Goal: Information Seeking & Learning: Check status

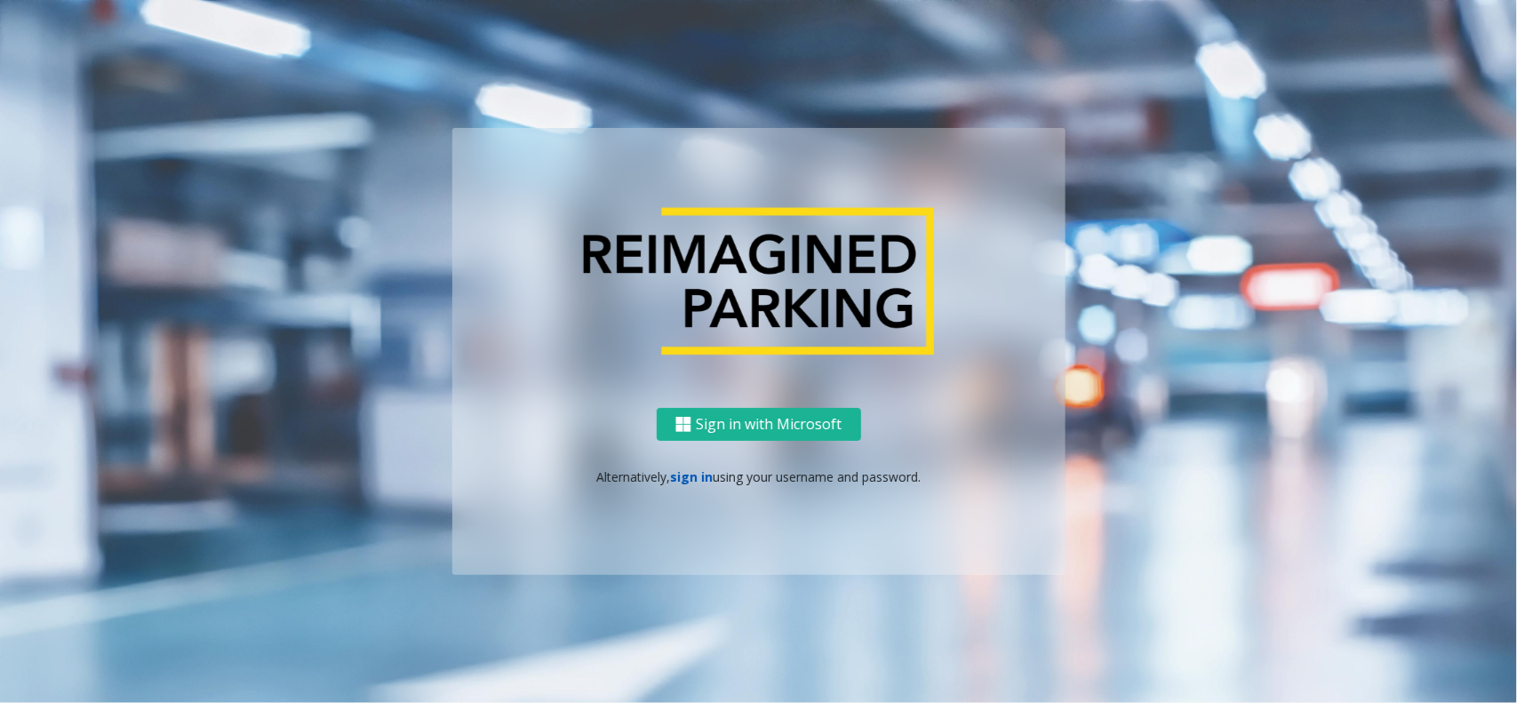
click at [690, 473] on link "sign in" at bounding box center [691, 476] width 43 height 17
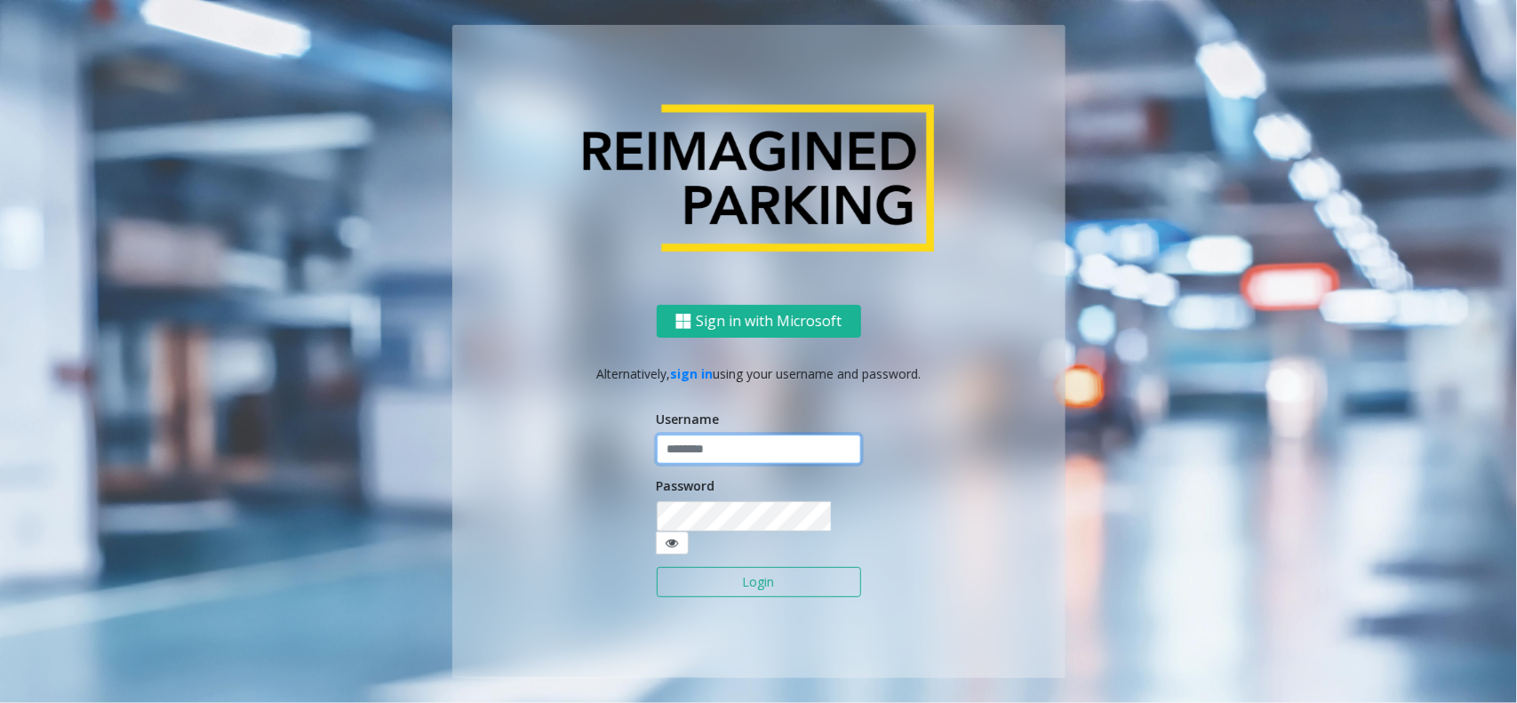
click at [698, 459] on input "text" at bounding box center [759, 450] width 204 height 30
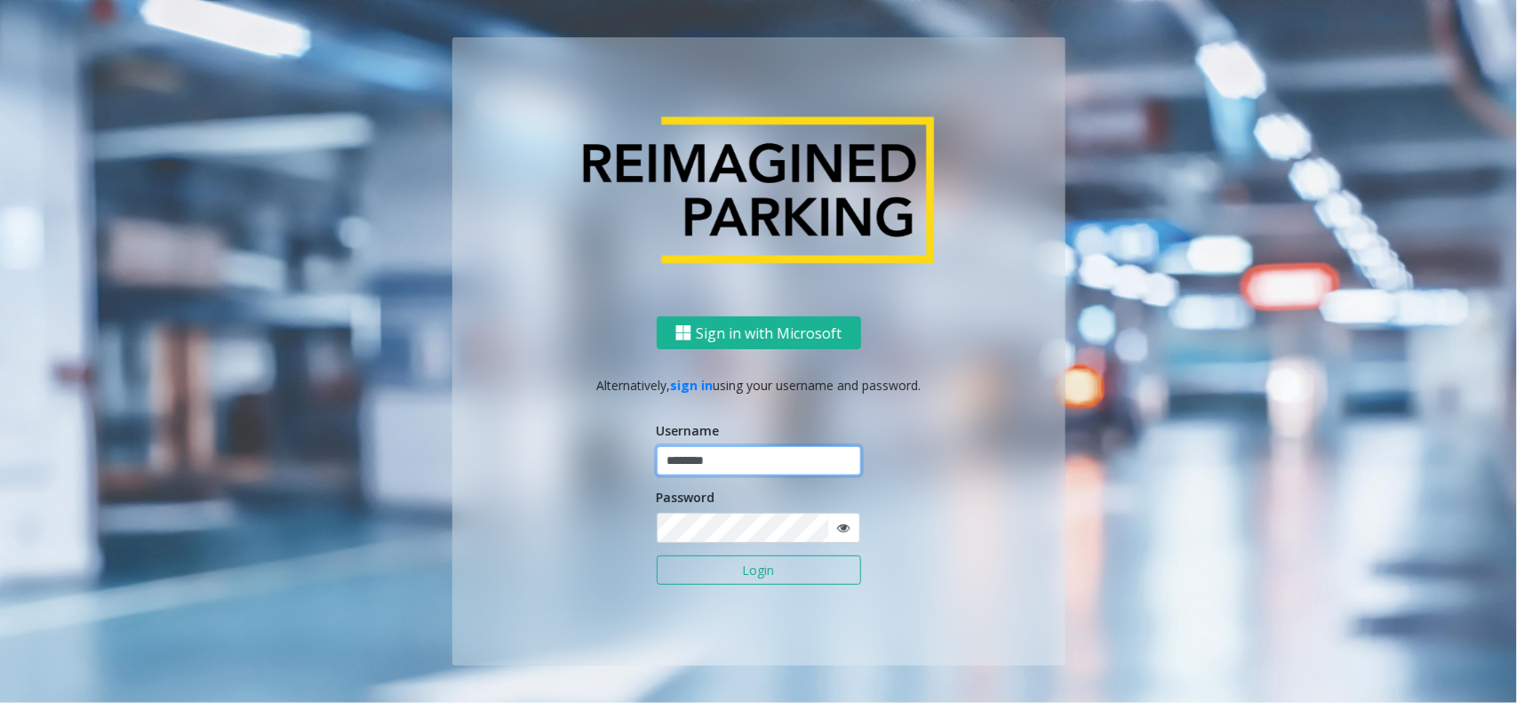
type input "********"
click at [657, 555] on button "Login" at bounding box center [759, 570] width 204 height 30
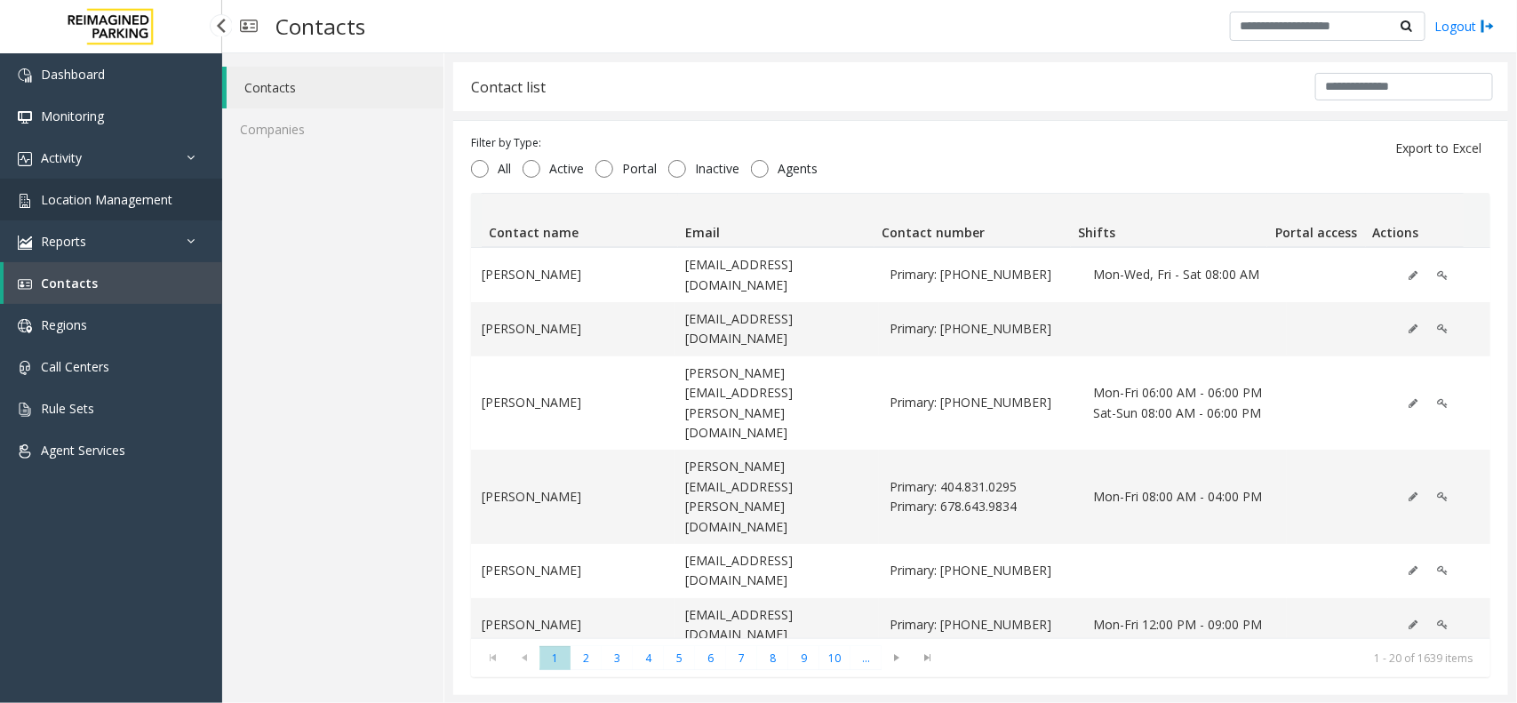
click at [125, 194] on span "Location Management" at bounding box center [107, 199] width 132 height 17
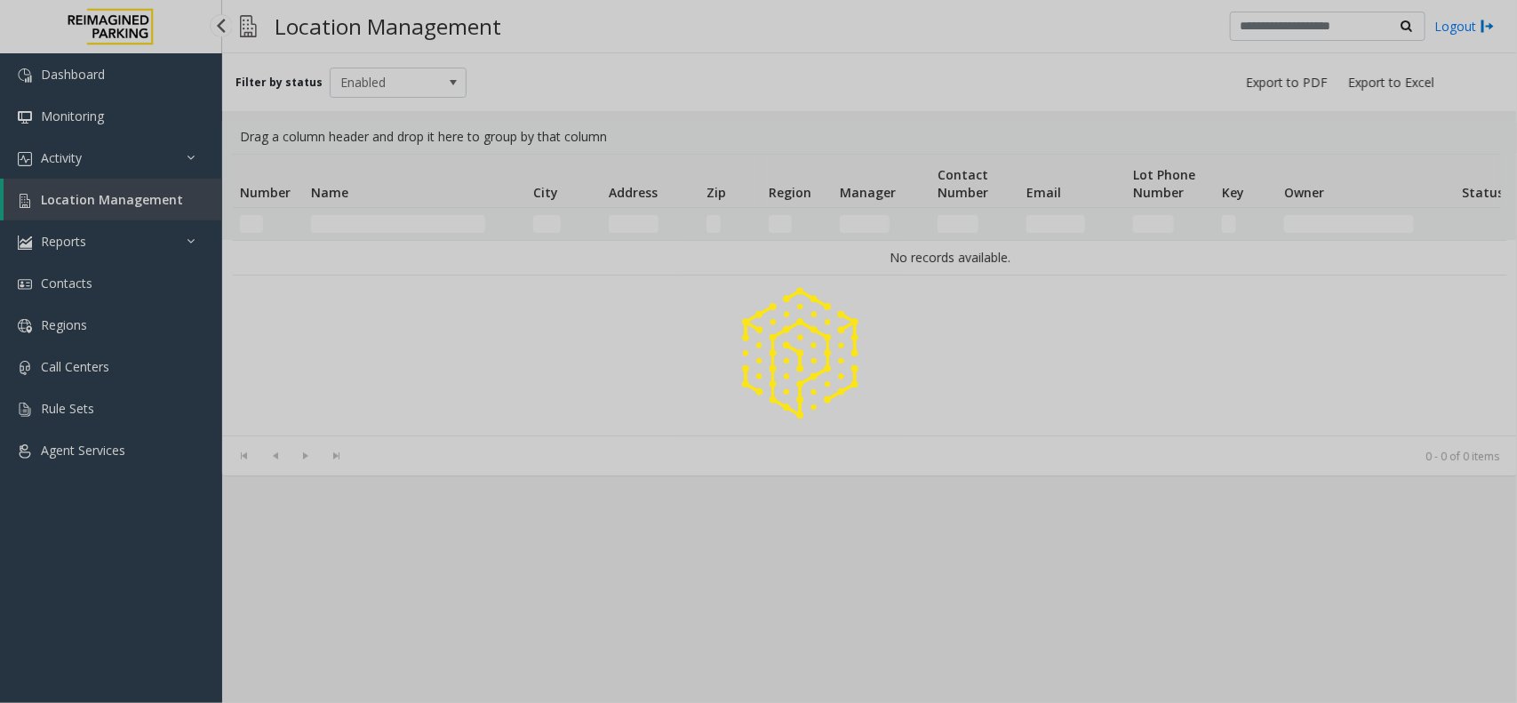
click at [125, 194] on div at bounding box center [758, 351] width 1517 height 703
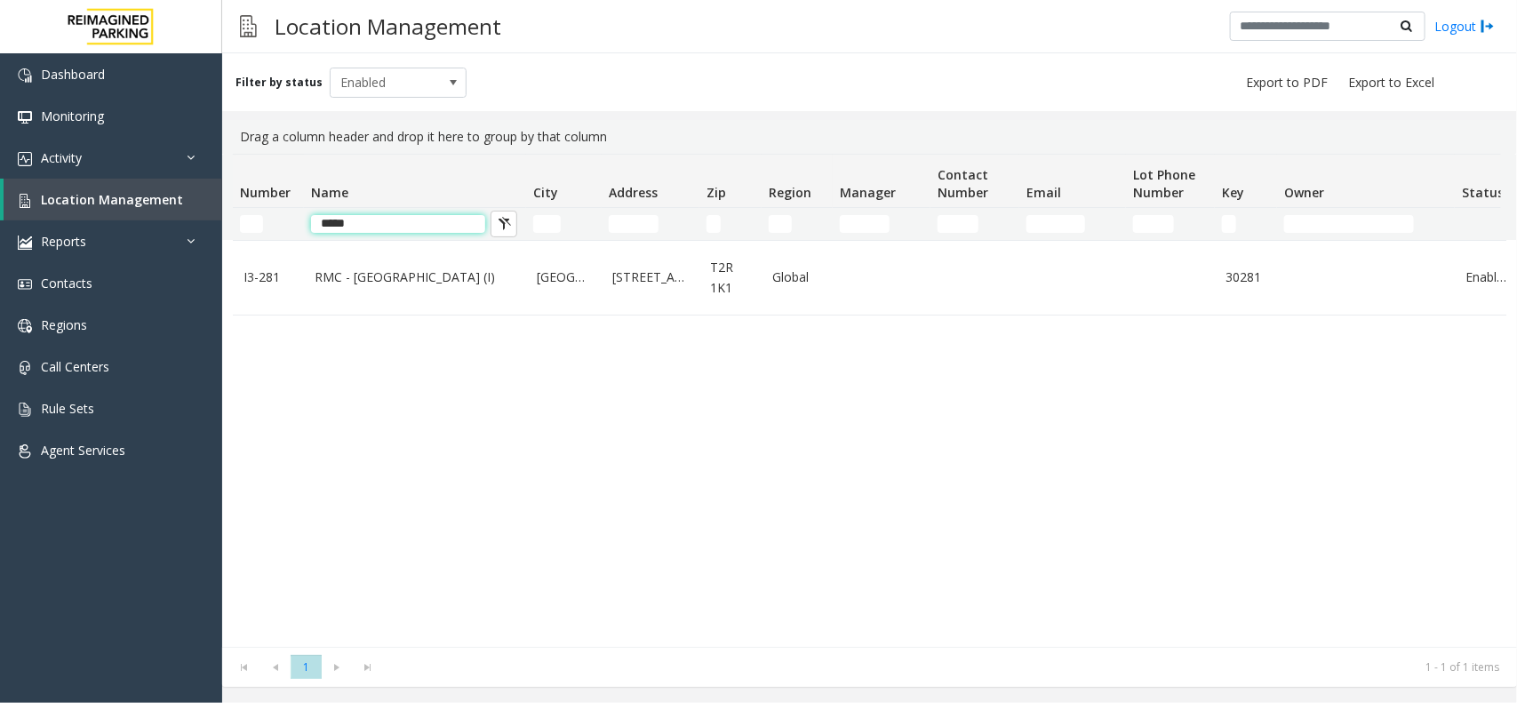
click at [380, 223] on input "*****" at bounding box center [398, 224] width 174 height 18
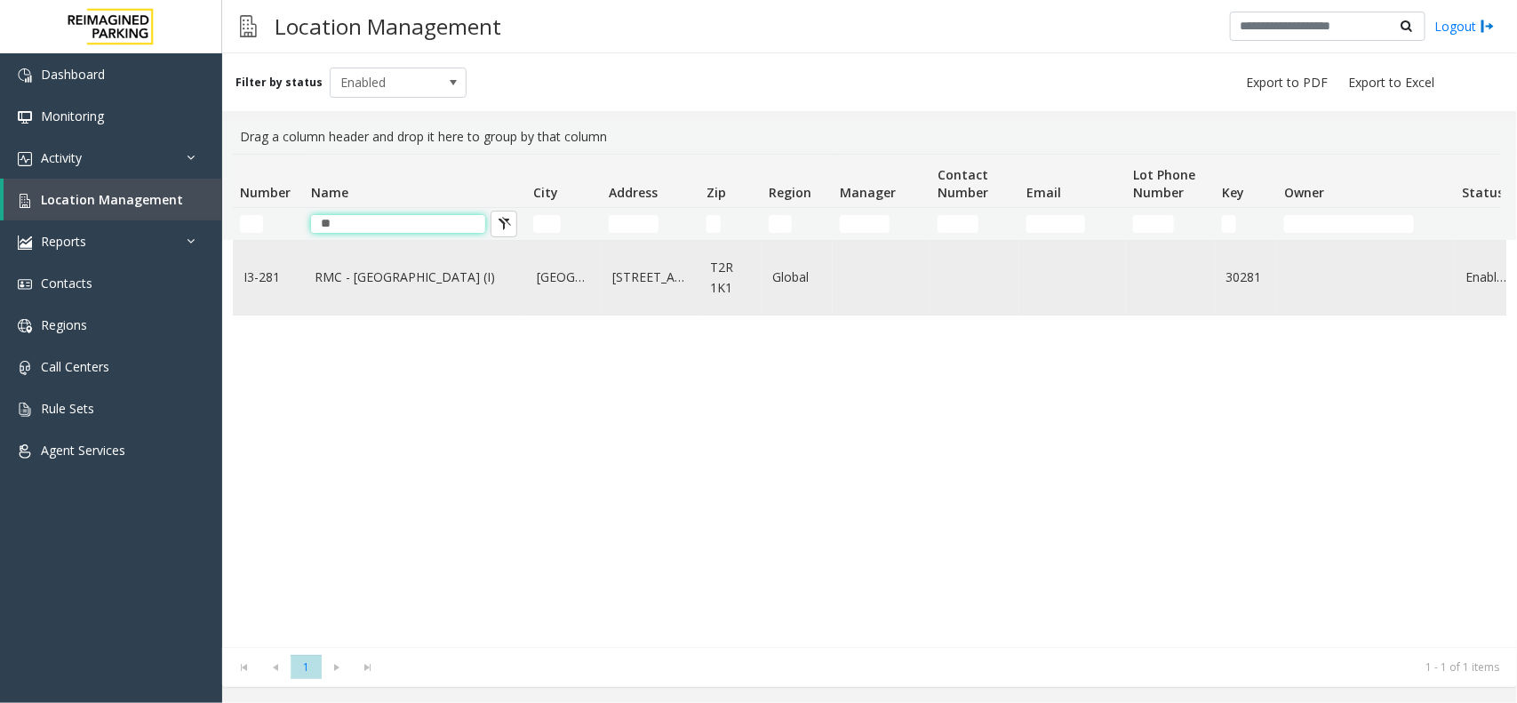
type input "*"
type input "*****"
click at [664, 287] on link "3005 Peachtree Road Northeast" at bounding box center [650, 277] width 76 height 20
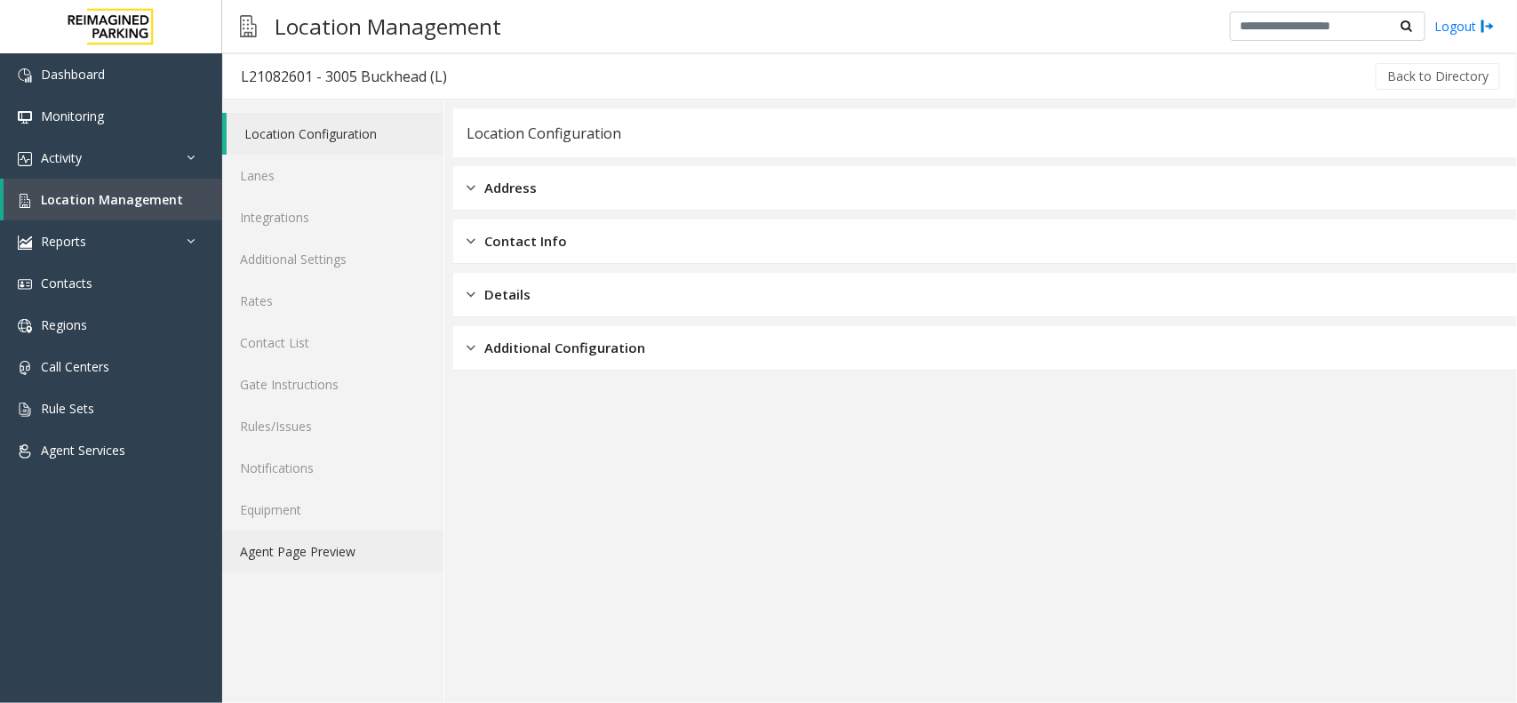
click at [336, 538] on link "Agent Page Preview" at bounding box center [332, 551] width 221 height 42
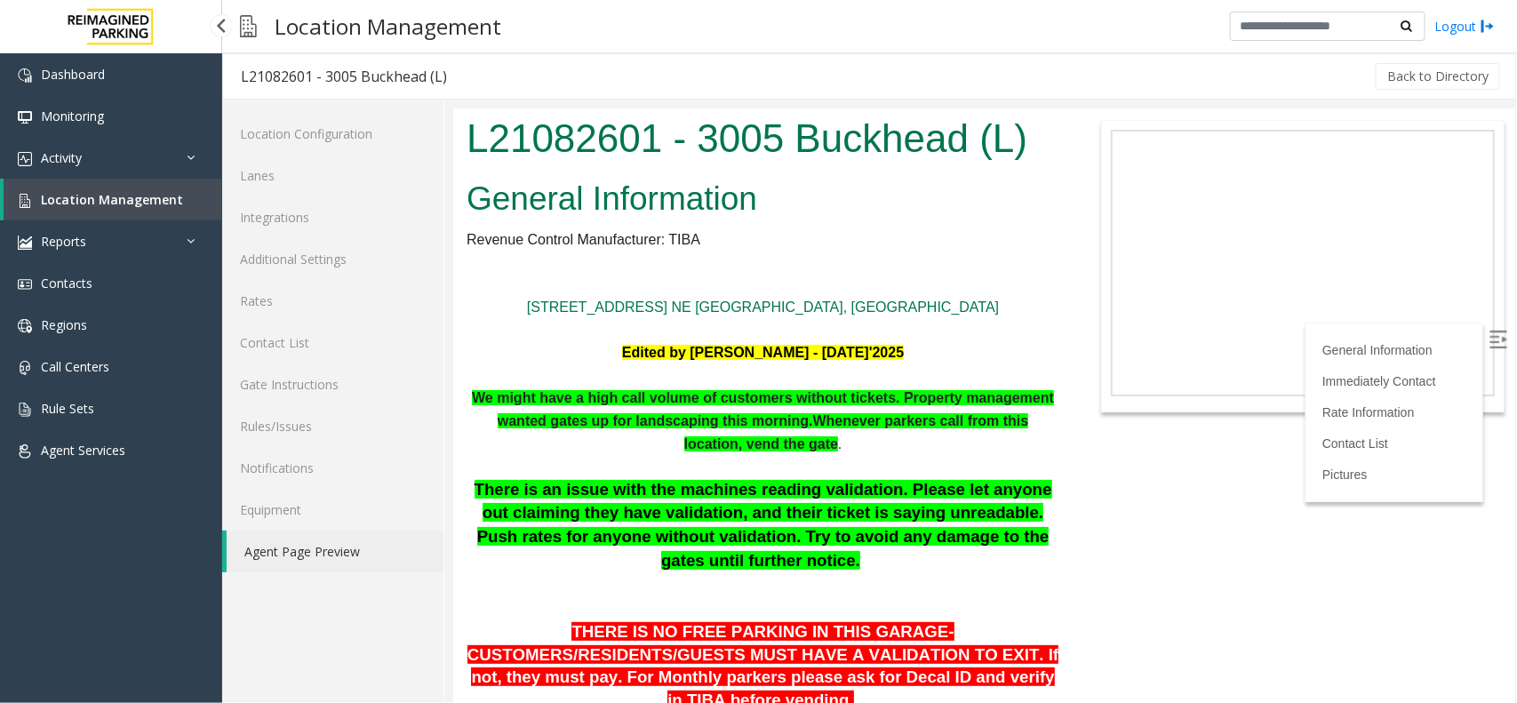
click at [210, 218] on link "Location Management" at bounding box center [113, 200] width 219 height 42
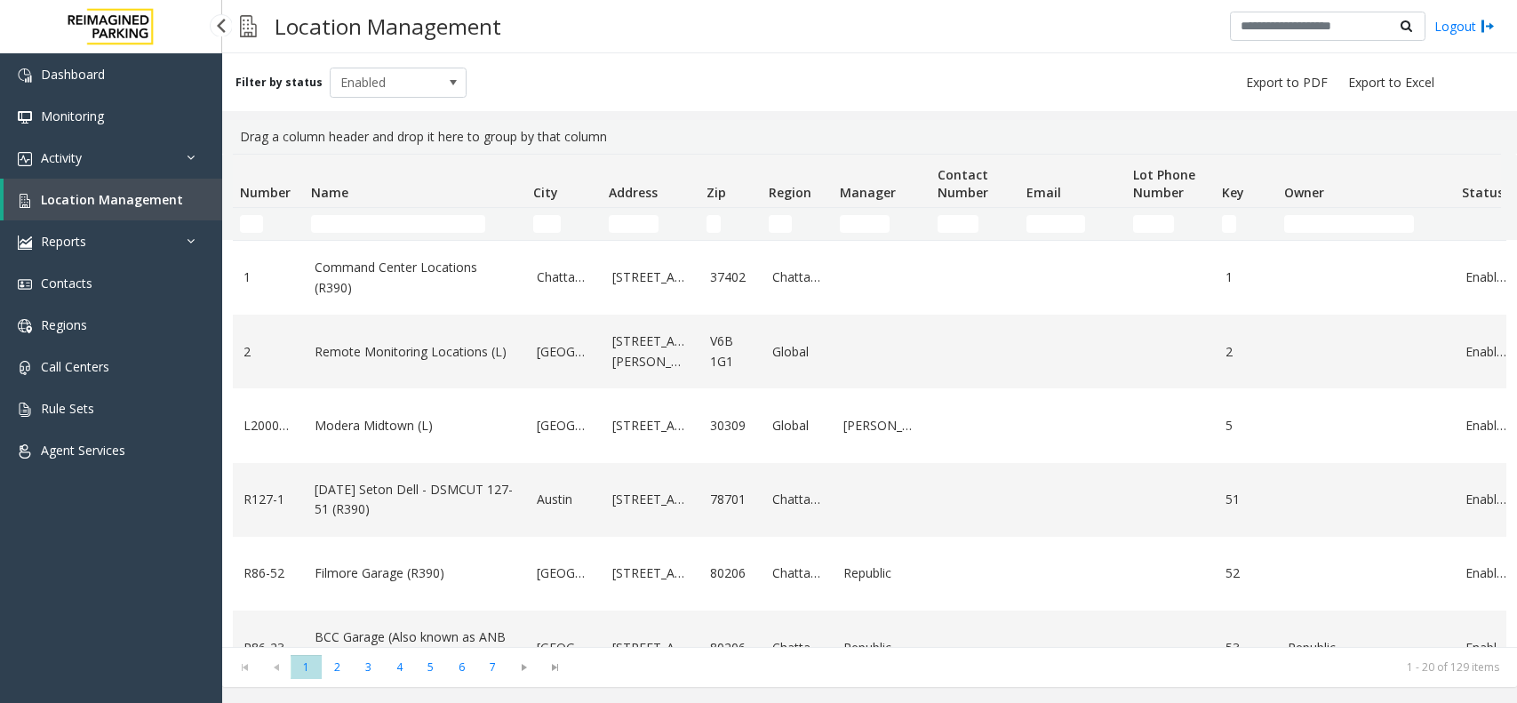
click at [98, 158] on link "Activity" at bounding box center [111, 158] width 222 height 42
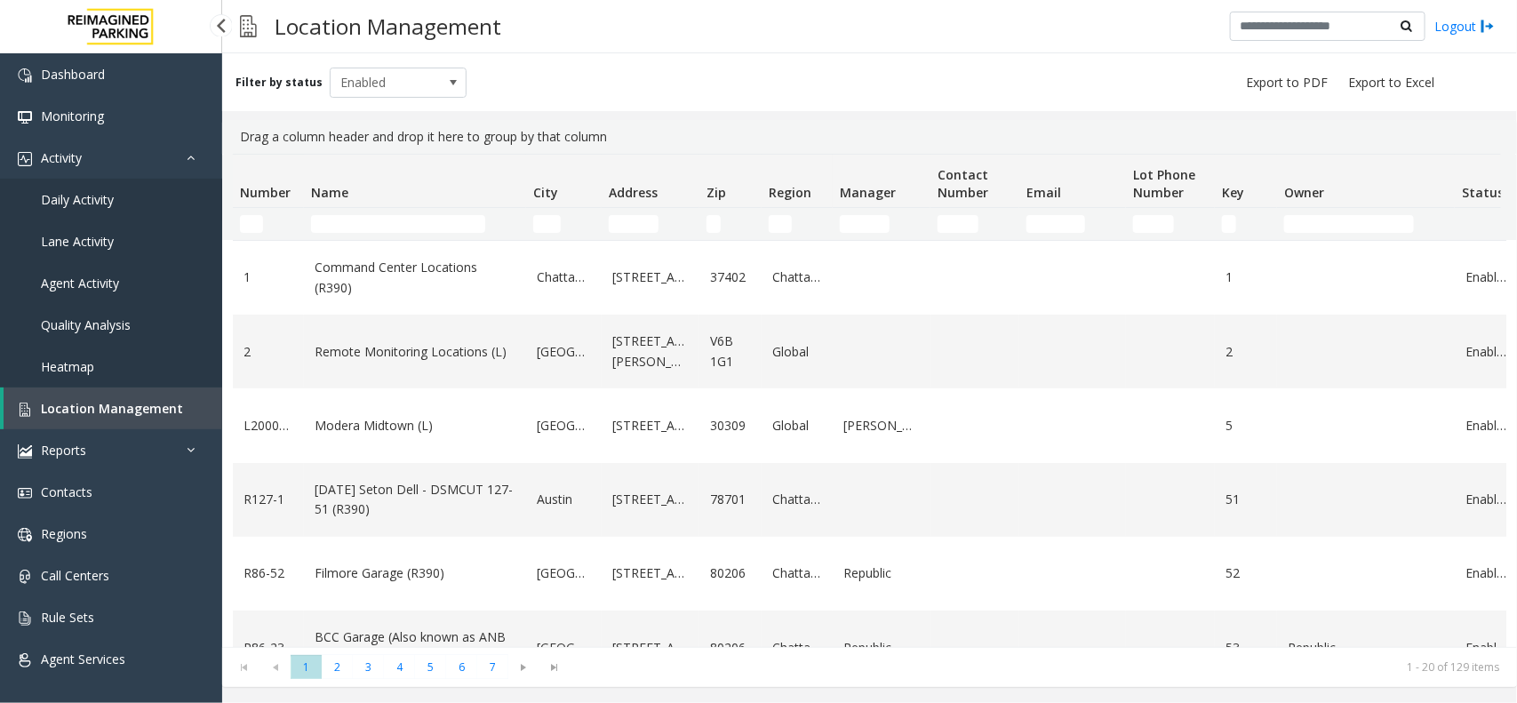
click at [108, 198] on span "Daily Activity" at bounding box center [77, 199] width 73 height 17
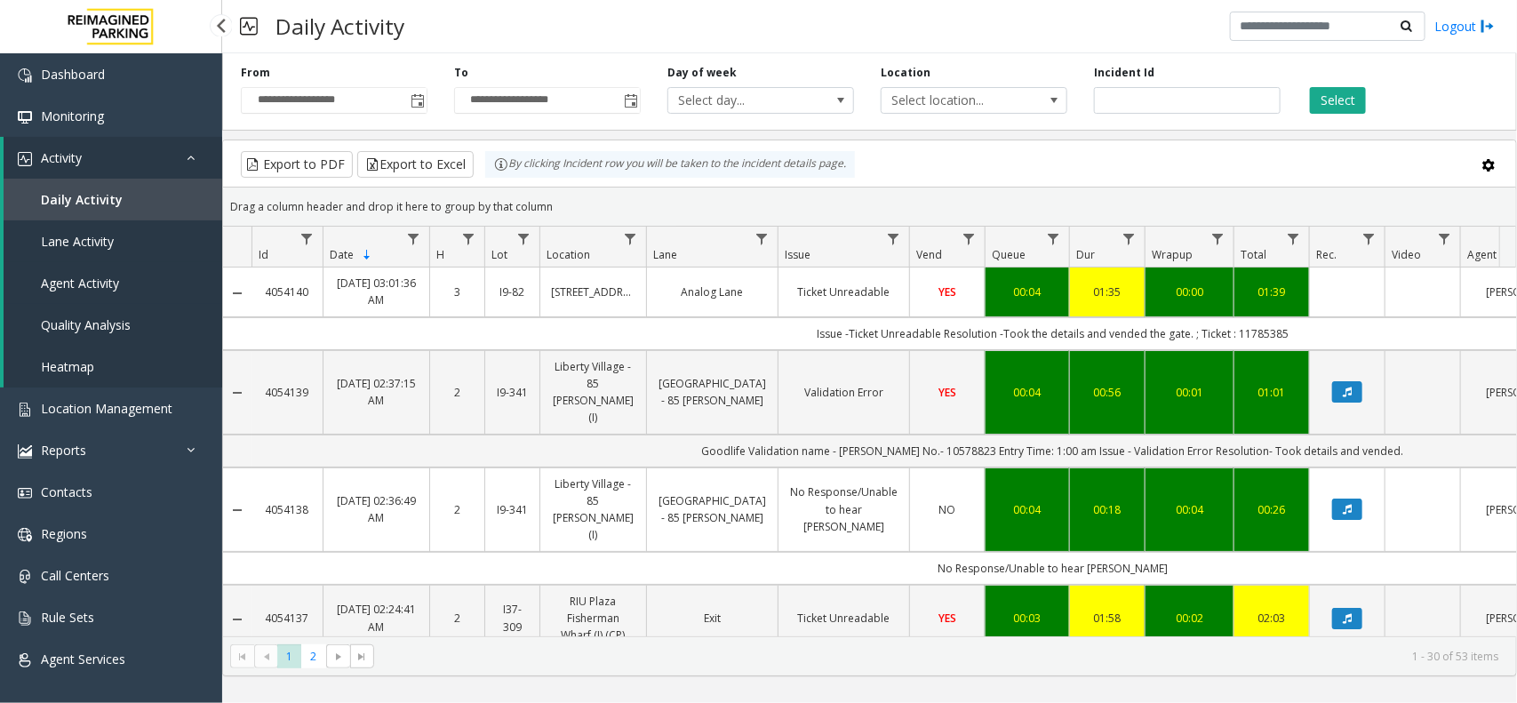
click at [105, 278] on span "Agent Activity" at bounding box center [80, 283] width 78 height 17
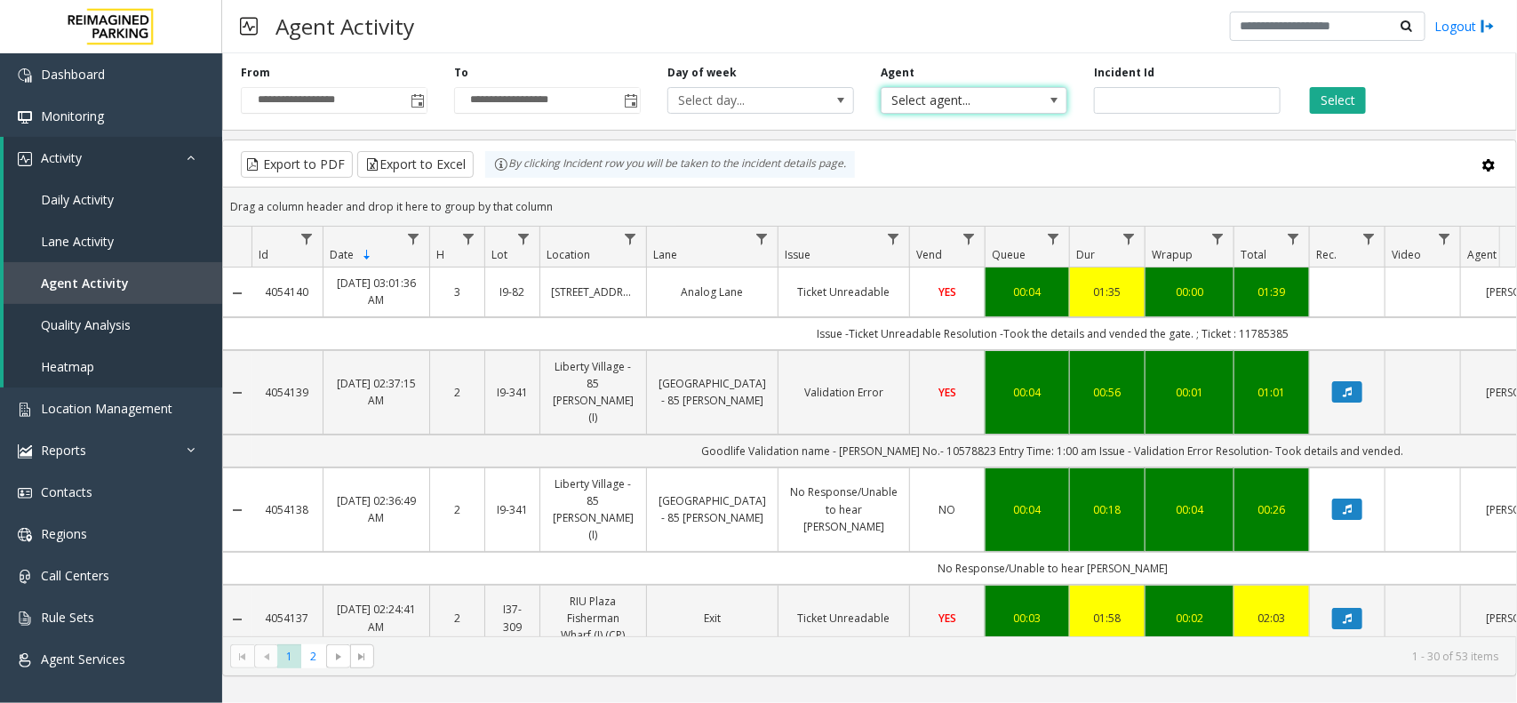
click at [933, 90] on span "Select agent..." at bounding box center [955, 100] width 148 height 25
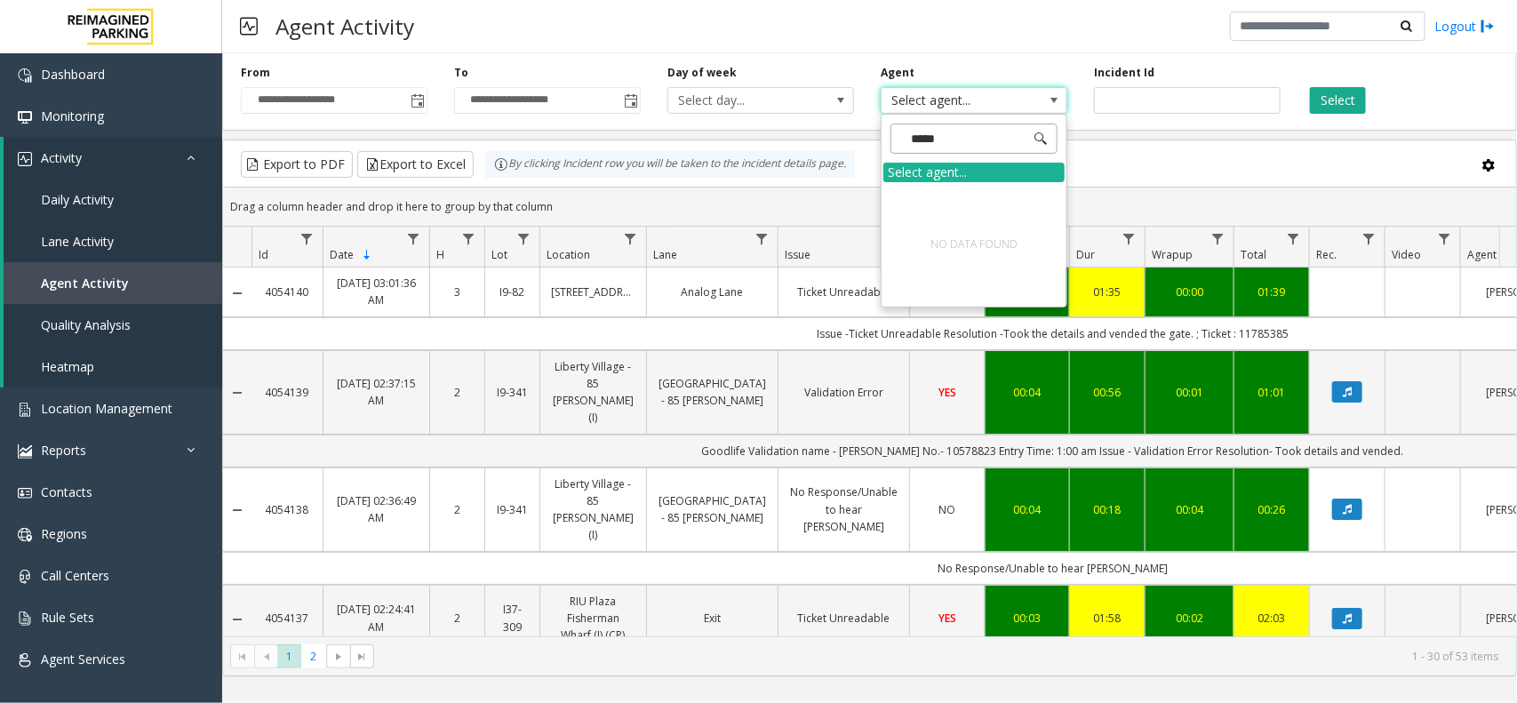
type input "****"
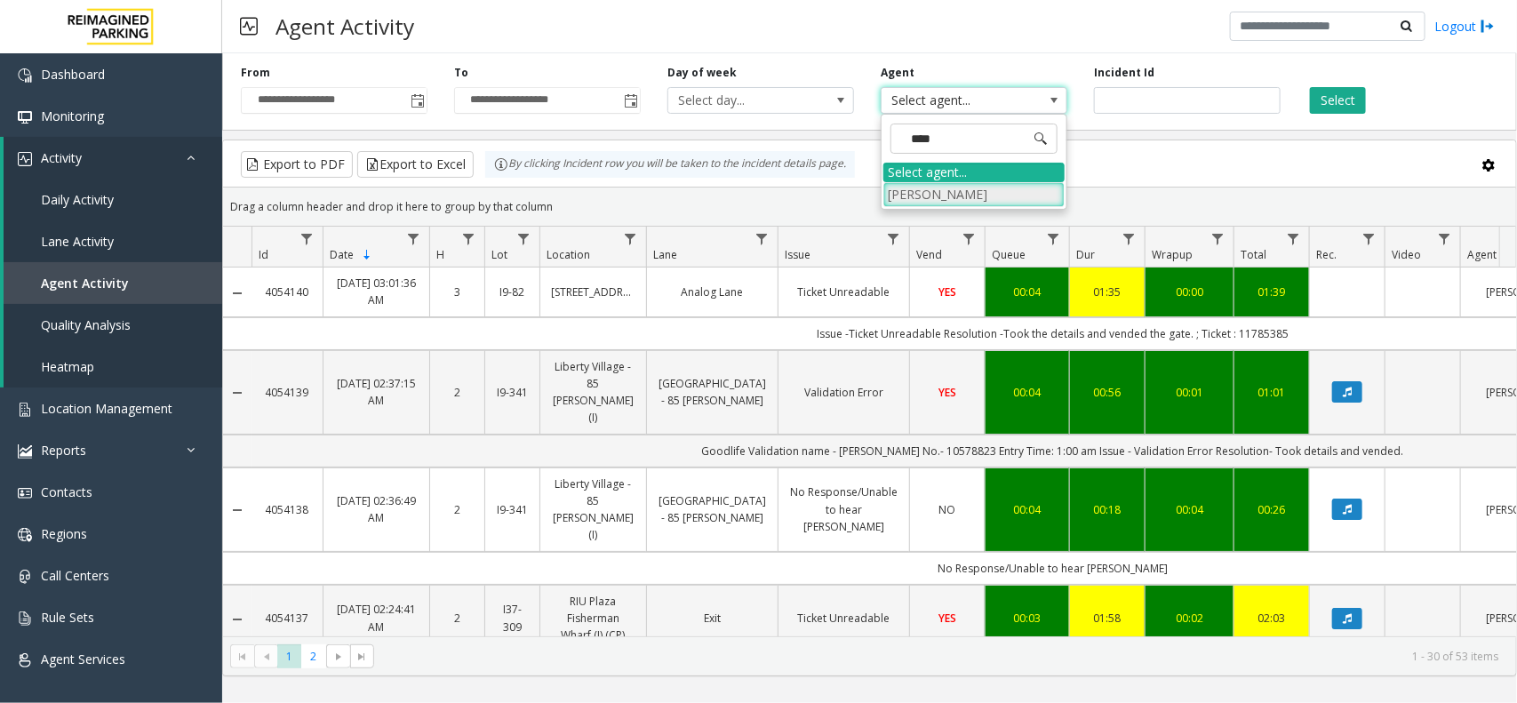
click at [929, 184] on li "Pallavi Roshan" at bounding box center [973, 194] width 181 height 24
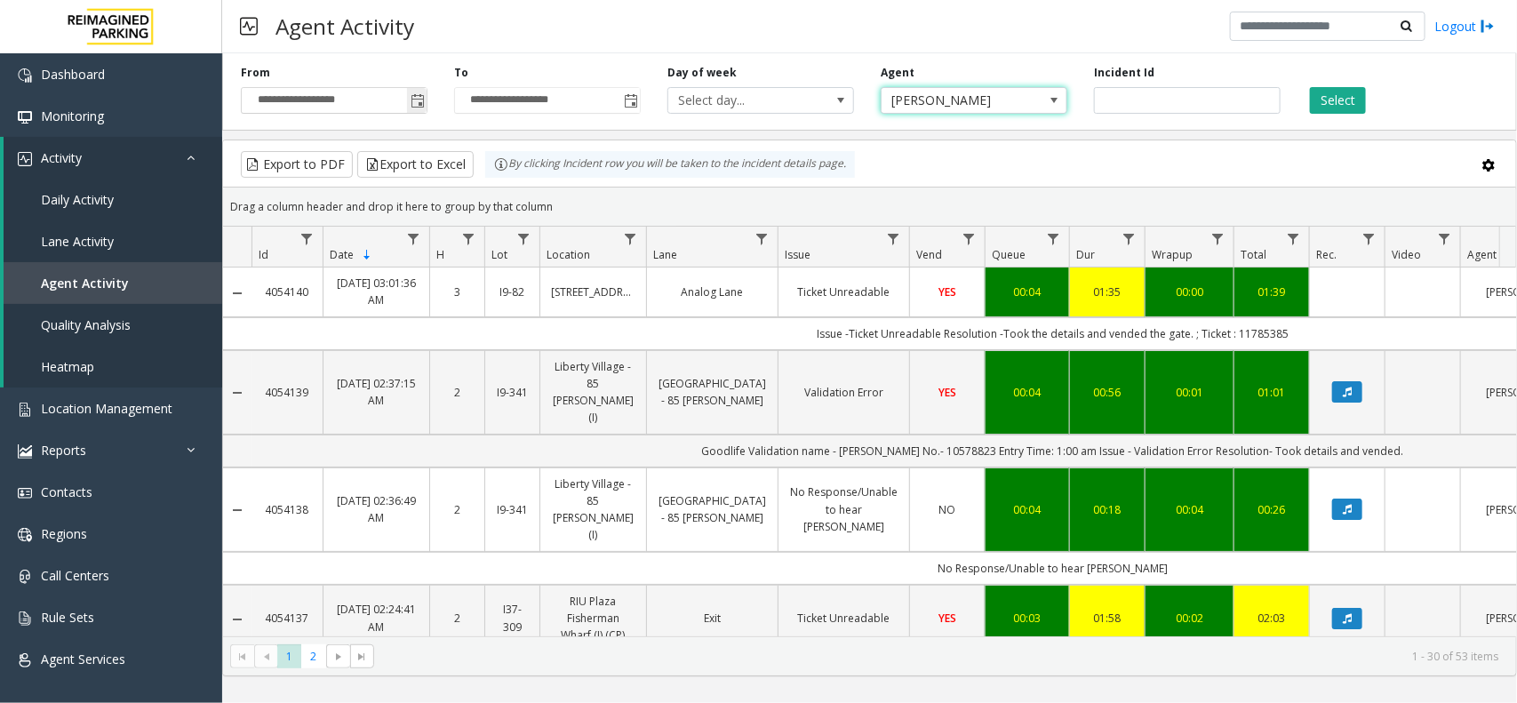
click at [425, 100] on span "Toggle popup" at bounding box center [417, 100] width 20 height 28
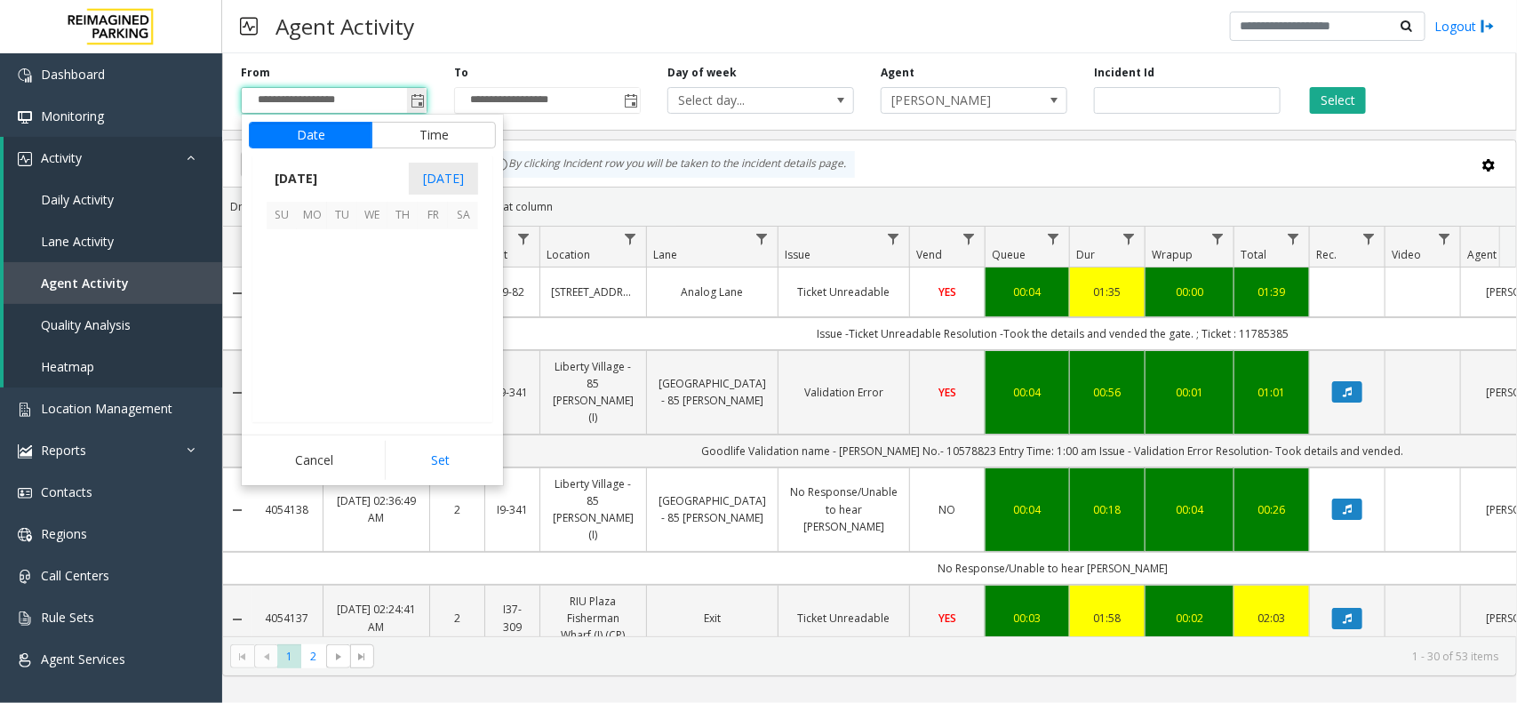
scroll to position [318559, 0]
click at [339, 299] on span "12" at bounding box center [342, 306] width 30 height 30
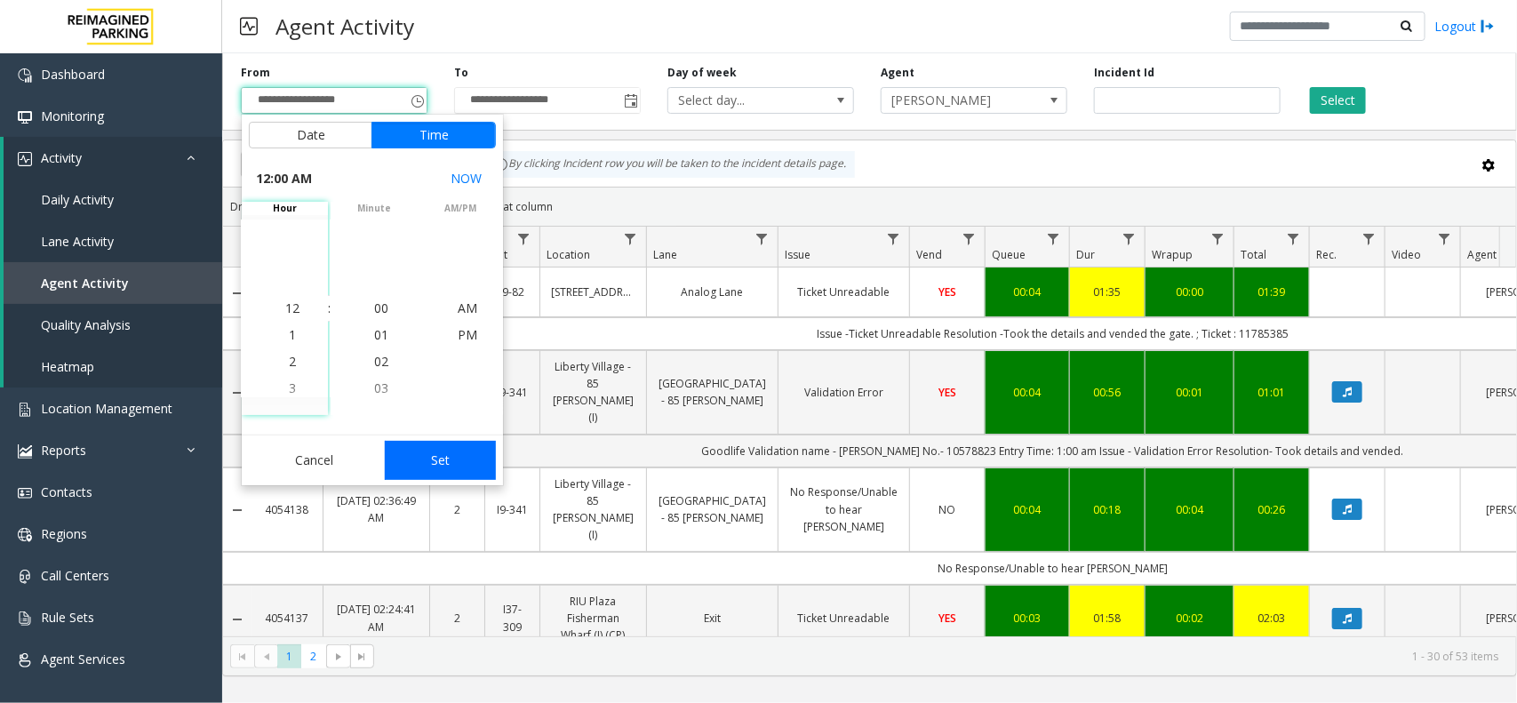
drag, startPoint x: 441, startPoint y: 465, endPoint x: 562, endPoint y: 396, distance: 138.9
click at [442, 463] on button "Set" at bounding box center [441, 460] width 112 height 39
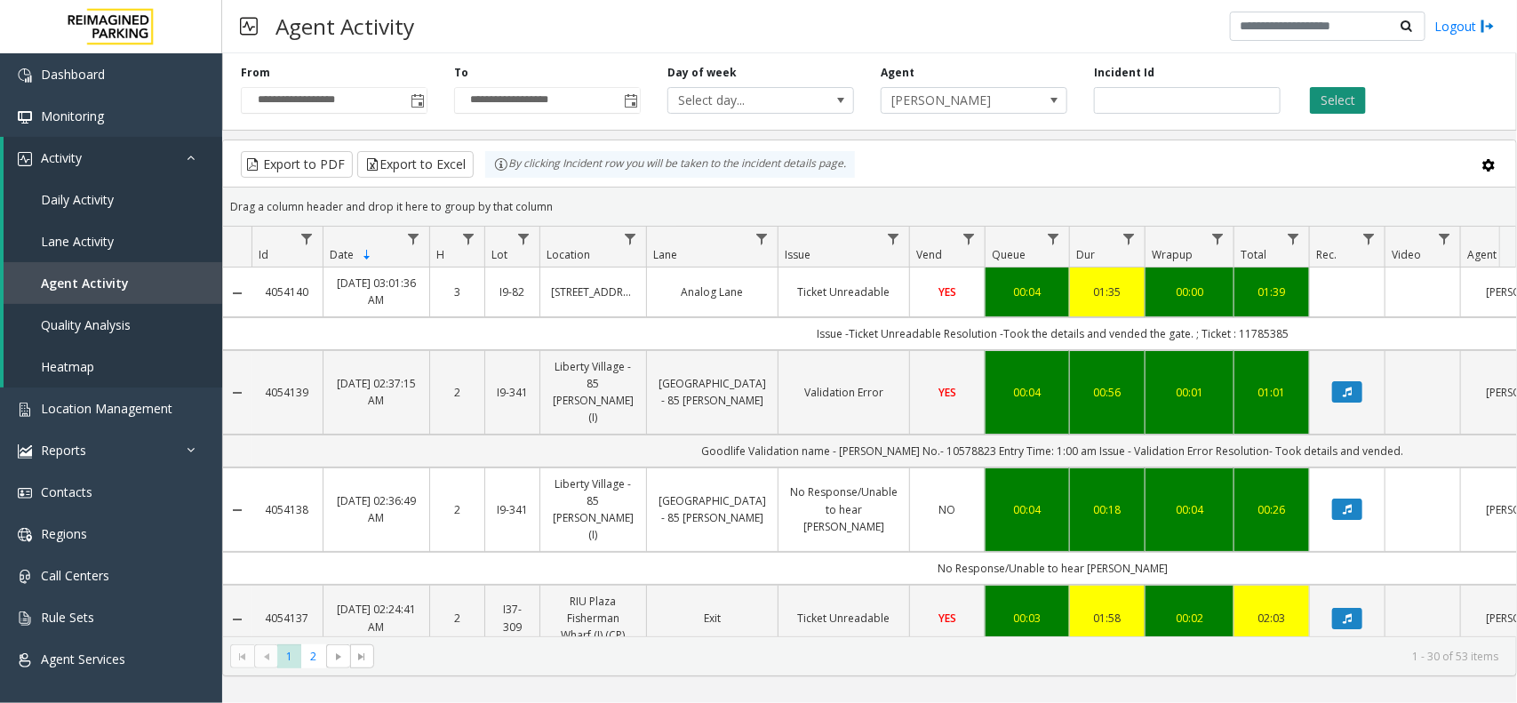
click at [1328, 95] on button "Select" at bounding box center [1338, 100] width 56 height 27
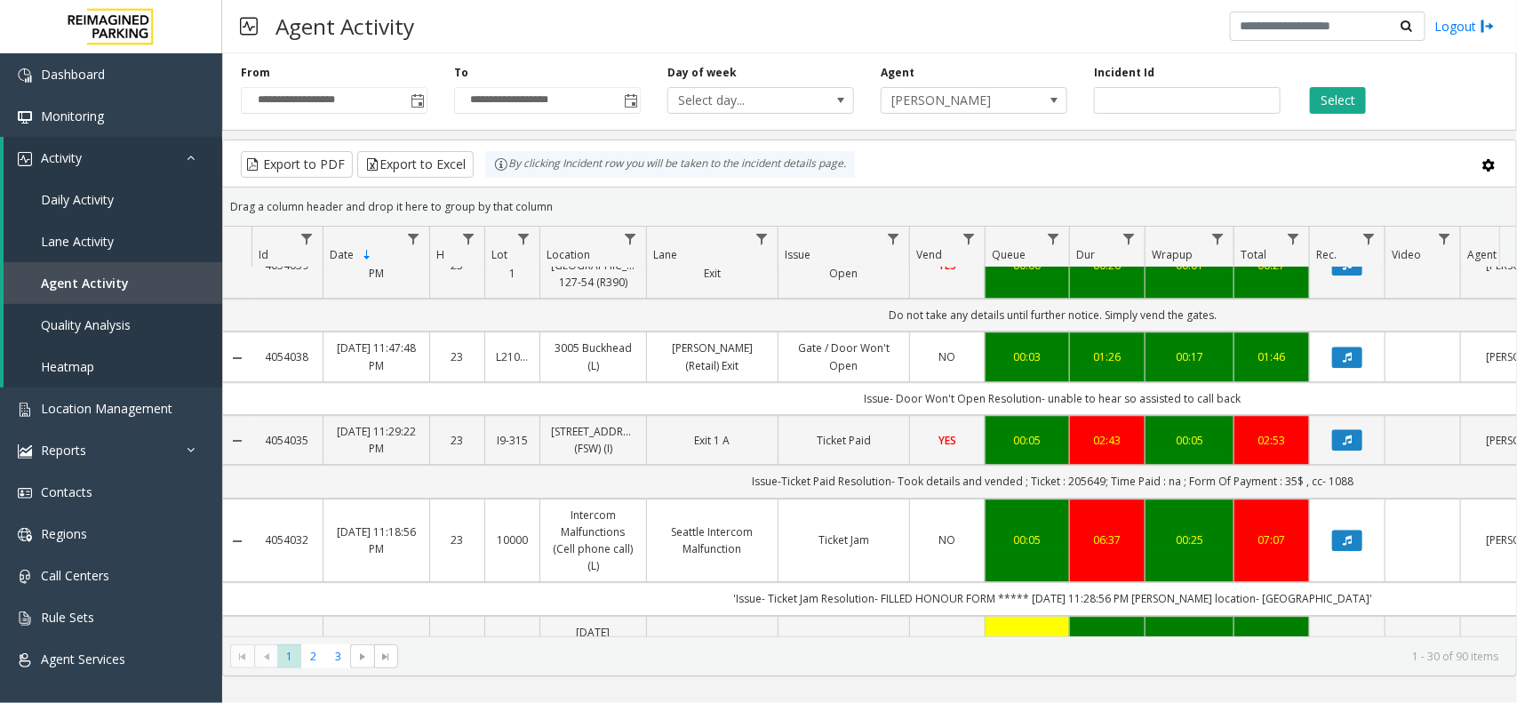
scroll to position [2286, 0]
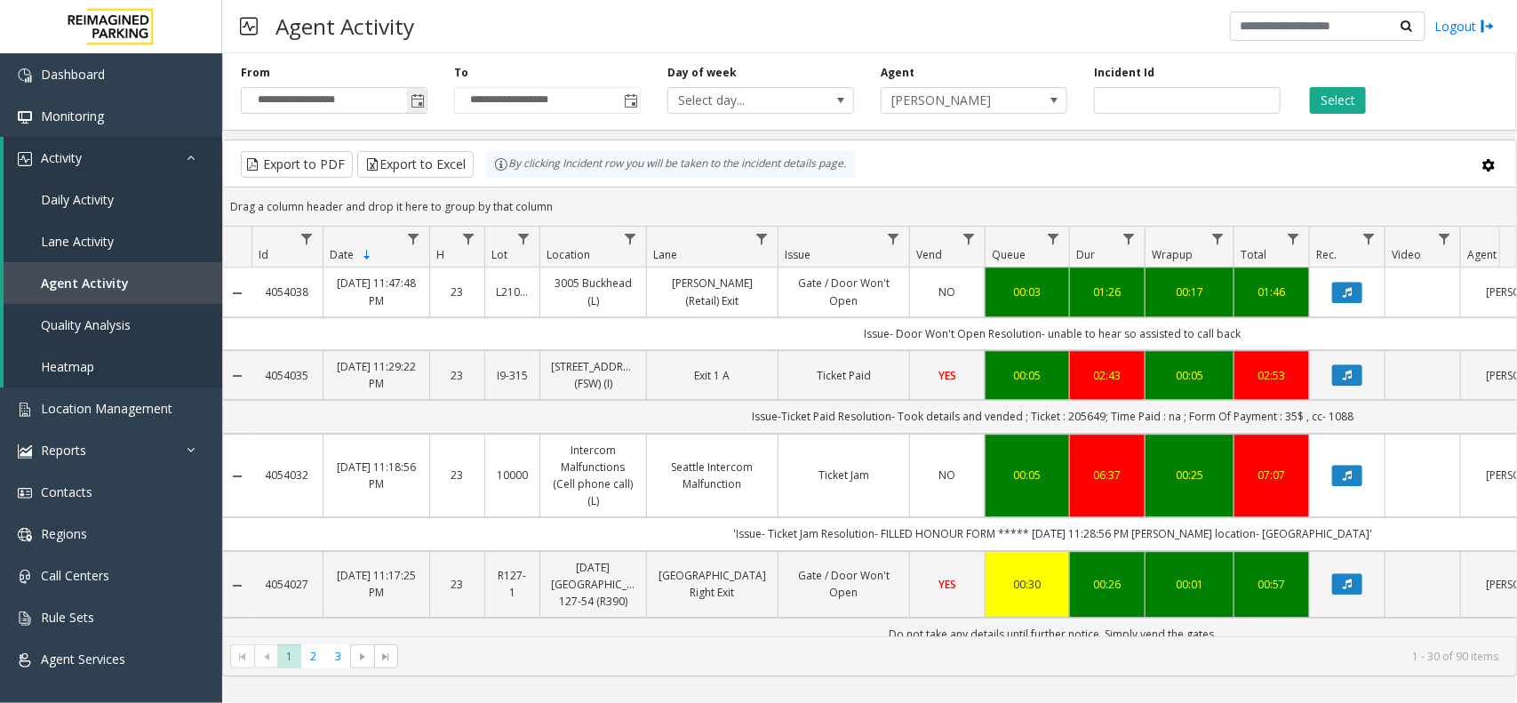
click at [414, 108] on span "Toggle popup" at bounding box center [418, 101] width 14 height 14
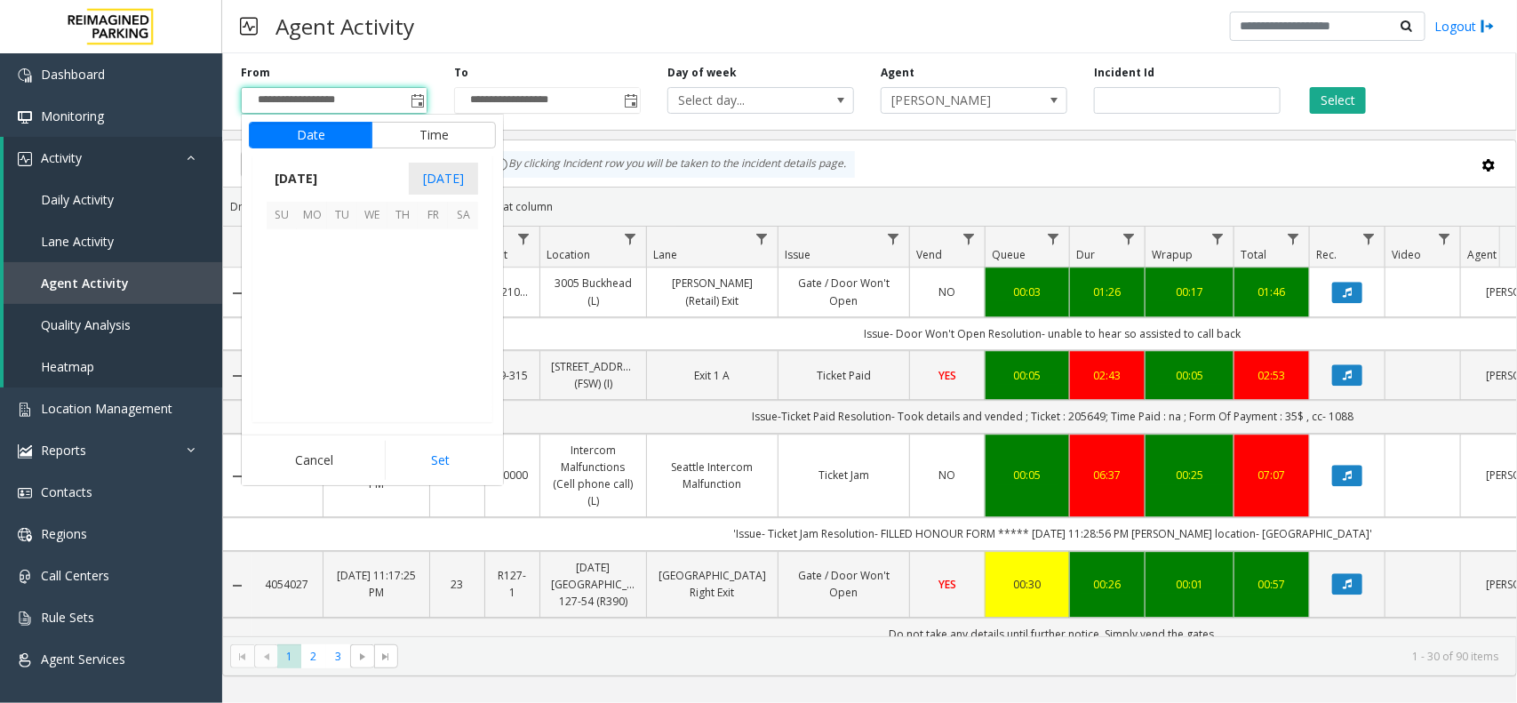
scroll to position [318559, 0]
click at [324, 308] on span "11" at bounding box center [312, 306] width 30 height 30
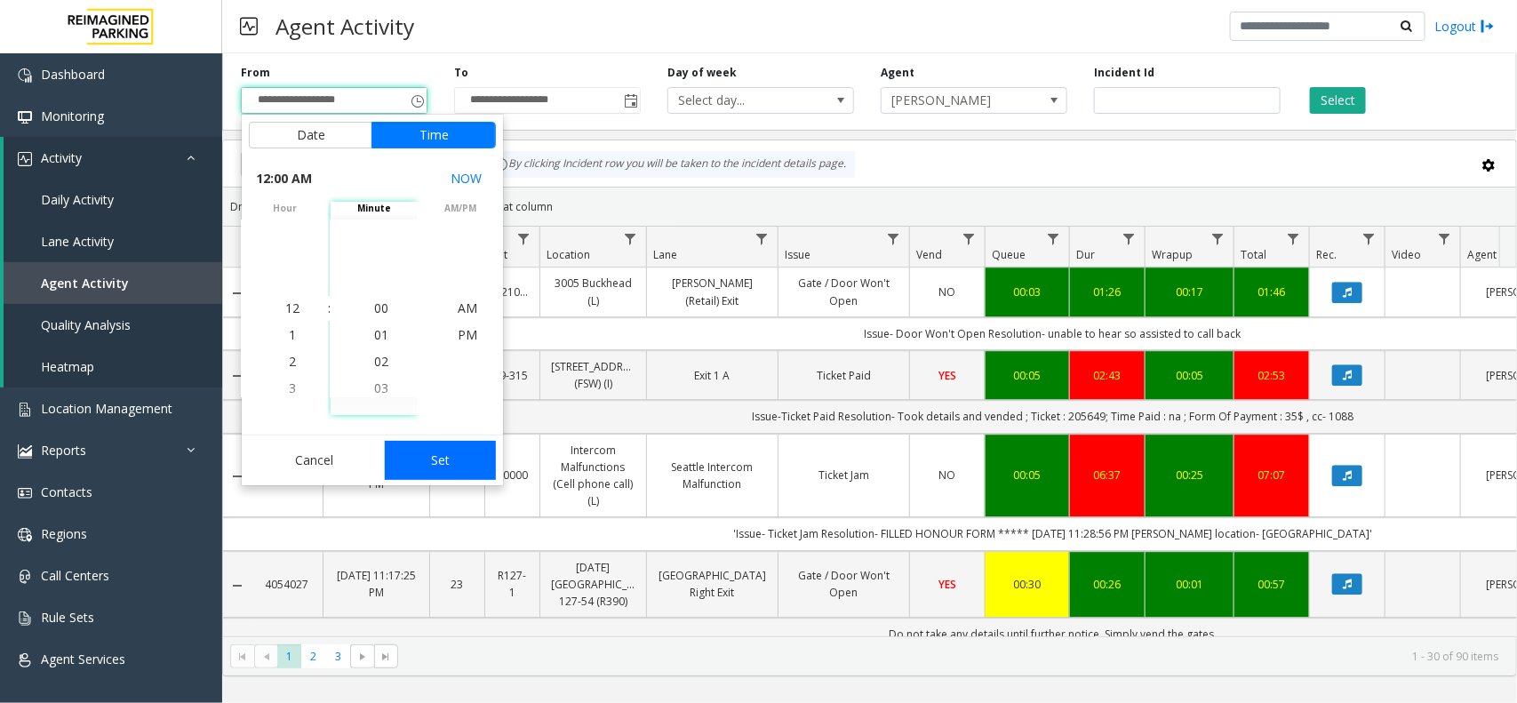
click at [420, 450] on button "Set" at bounding box center [441, 460] width 112 height 39
type input "**********"
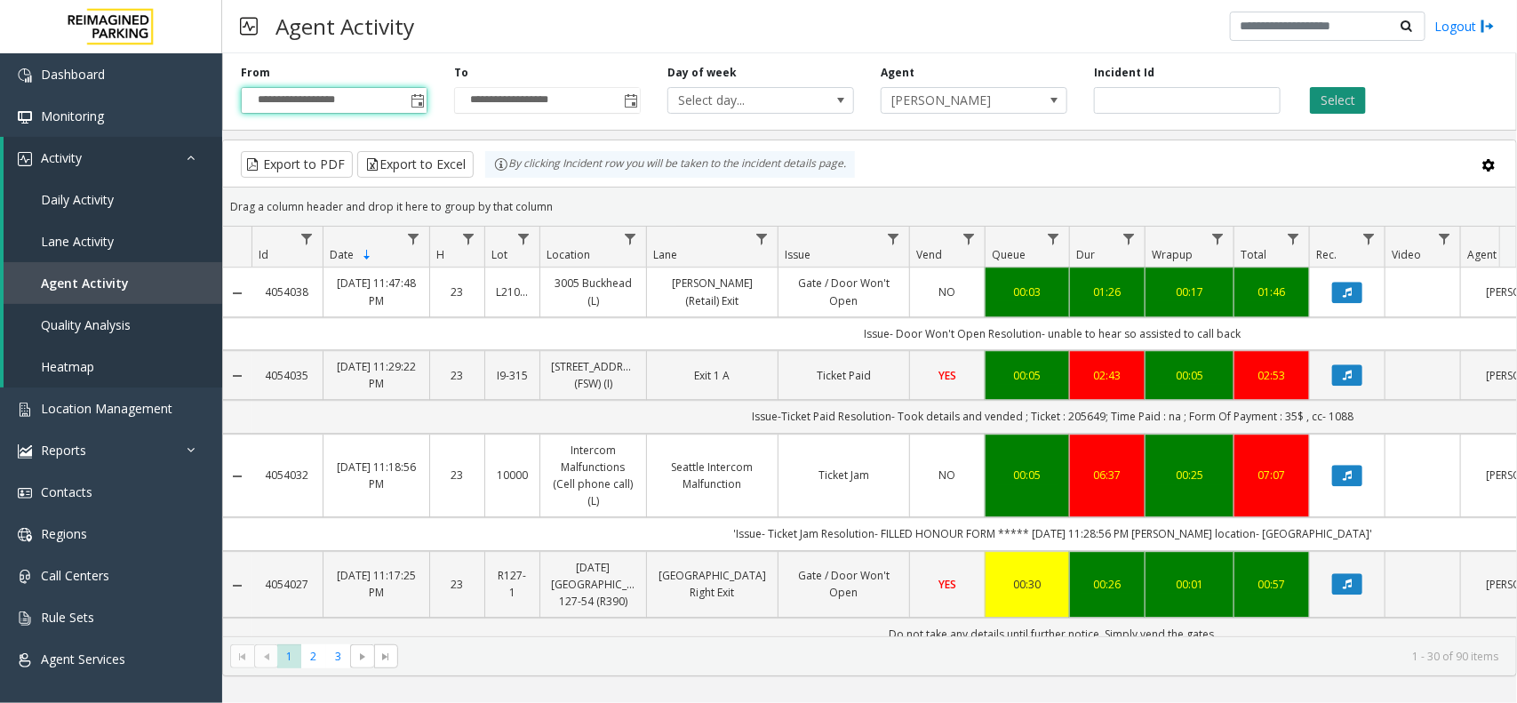
click at [1318, 103] on button "Select" at bounding box center [1338, 100] width 56 height 27
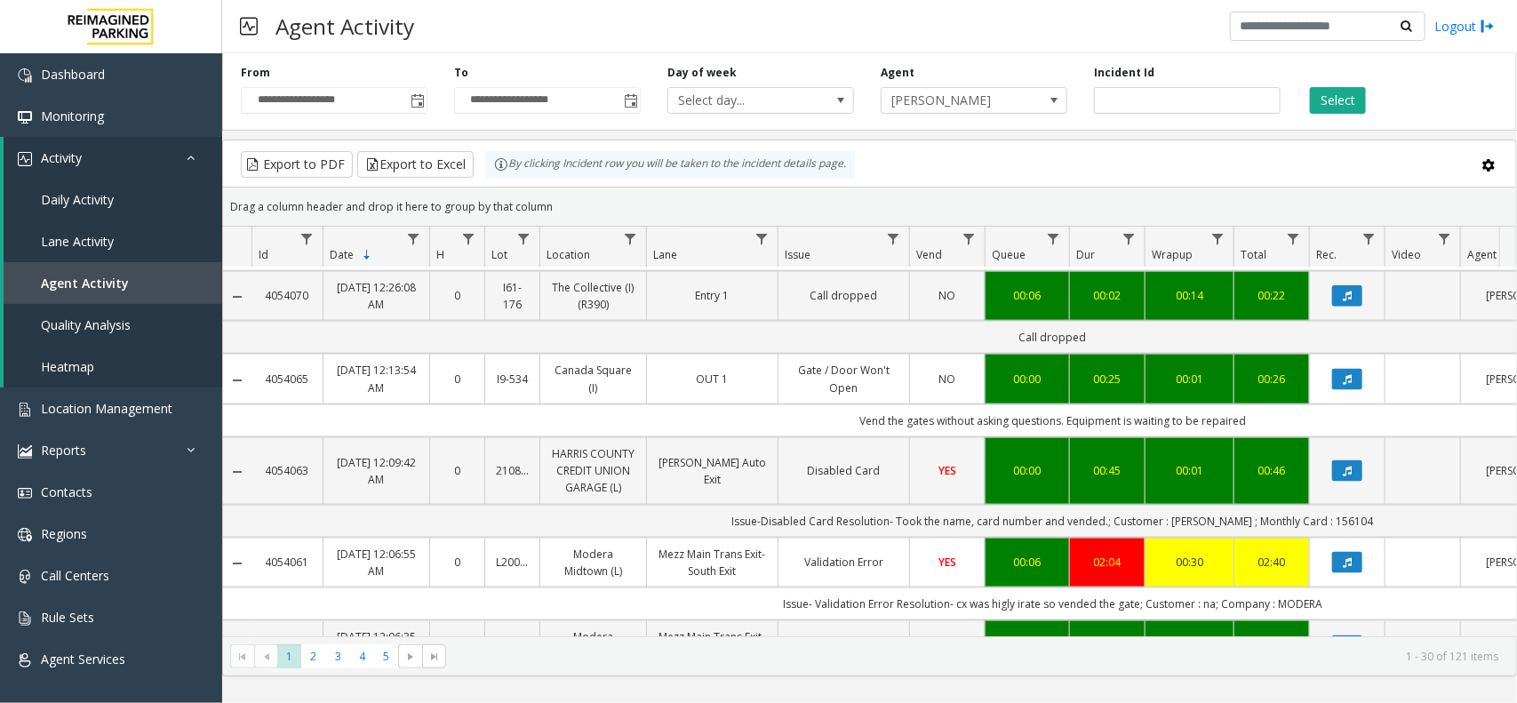
scroll to position [842, 0]
